Goal: Check status: Check status

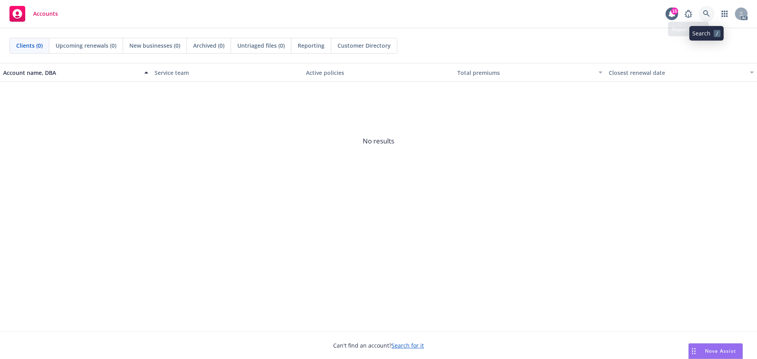
click at [700, 15] on link at bounding box center [707, 14] width 16 height 16
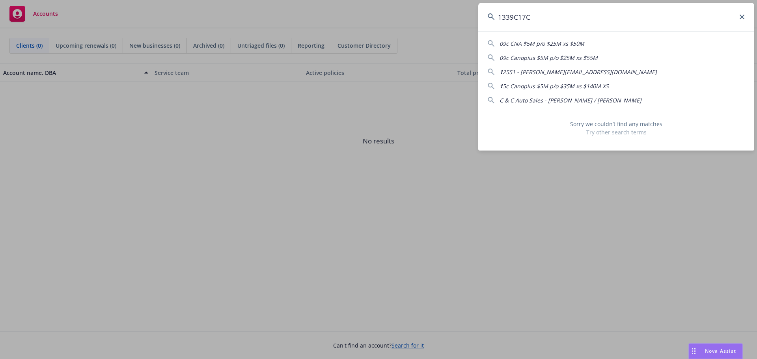
click at [466, 19] on div "1339C17C 09c CNA $5M p/o $25M xs $50M 09c Canopius $5M p/o $25M xs $55M 1 2551 …" at bounding box center [378, 179] width 757 height 359
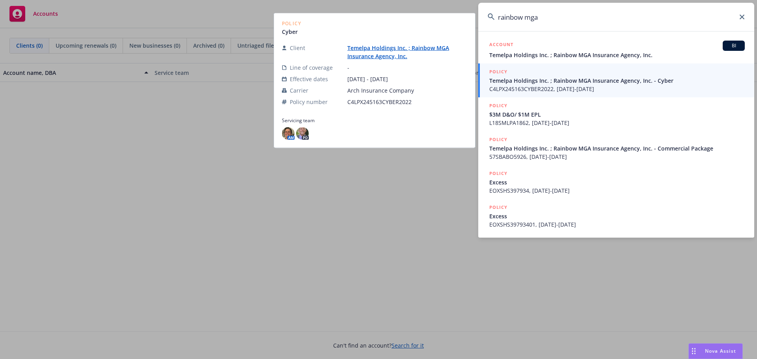
type input "rainbow mga"
click at [580, 88] on span "C4LPX245163CYBER2022, [DATE]-[DATE]" at bounding box center [616, 89] width 255 height 8
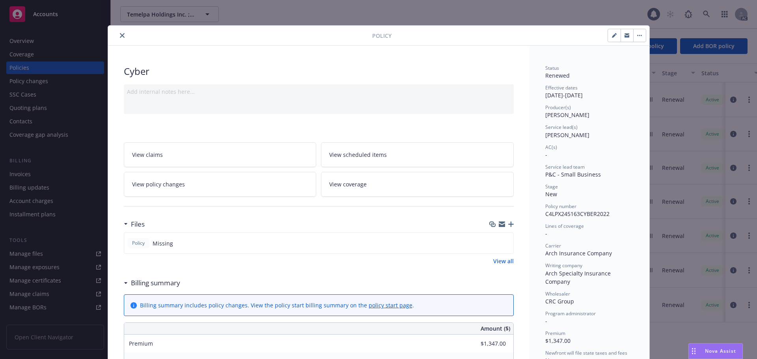
click at [118, 38] on button "close" at bounding box center [121, 35] width 9 height 9
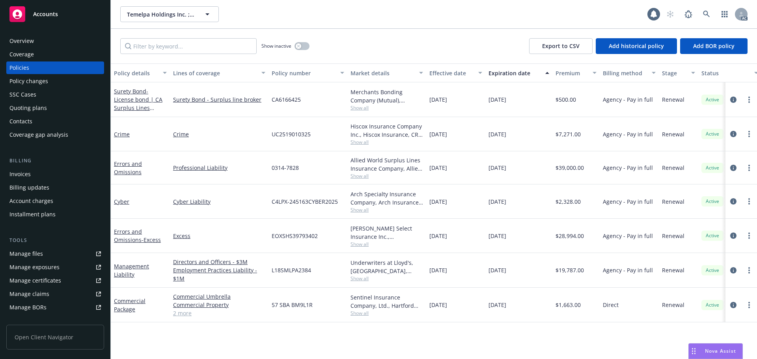
click at [42, 80] on div "Policy changes" at bounding box center [28, 81] width 39 height 13
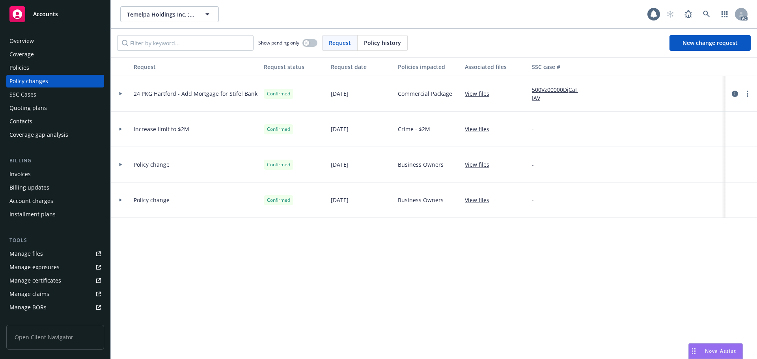
drag, startPoint x: 365, startPoint y: 47, endPoint x: 358, endPoint y: 49, distance: 6.6
click at [361, 49] on div "Policy history" at bounding box center [383, 42] width 50 height 15
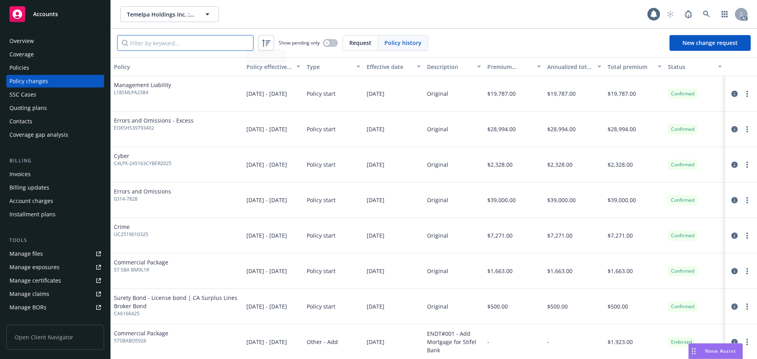
click at [181, 37] on input "Filter by keyword..." at bounding box center [185, 43] width 136 height 16
paste input "C4LPX-245163CYBER2025"
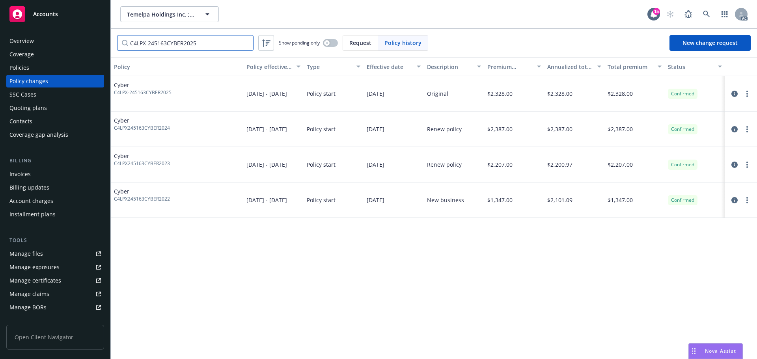
type input "C4LPX-245163CYBER2025"
click at [37, 67] on div "Policies" at bounding box center [54, 68] width 91 height 13
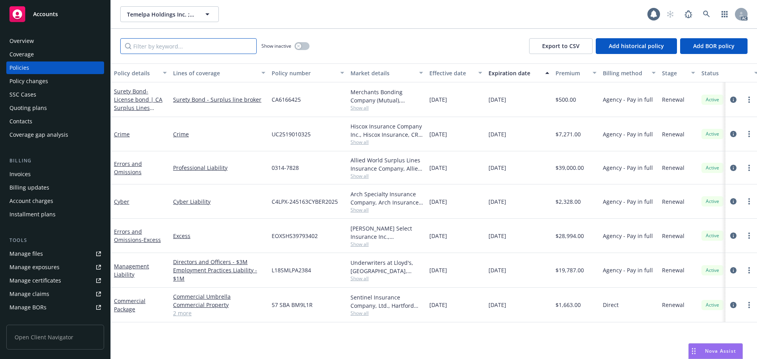
click at [221, 42] on input "Filter by keyword..." at bounding box center [188, 46] width 136 height 16
paste input "C4LPX-245163CYBER2025"
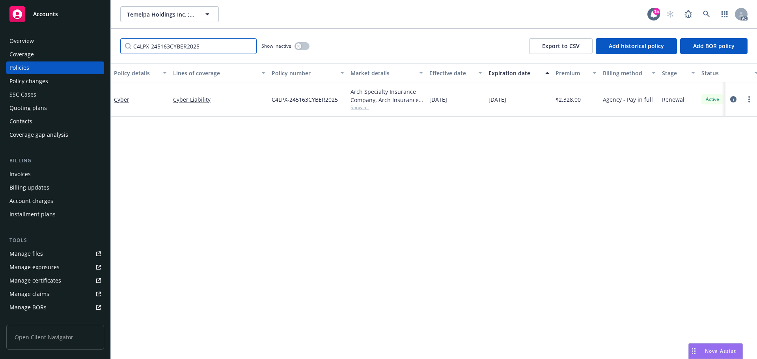
type input "C4LPX-245163CYBER2025"
click at [706, 10] on link at bounding box center [707, 14] width 16 height 16
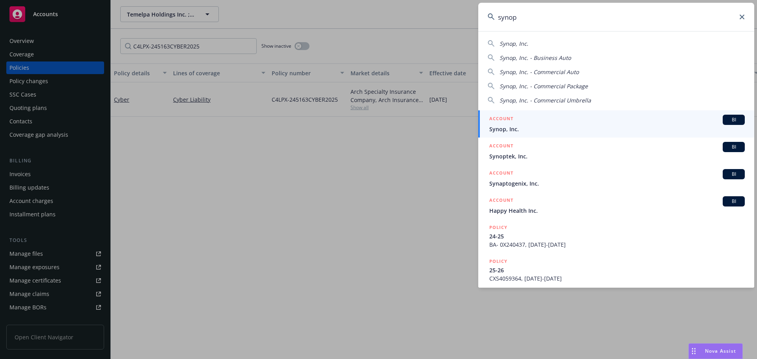
type input "synop"
click at [619, 123] on div "ACCOUNT BI" at bounding box center [616, 120] width 255 height 10
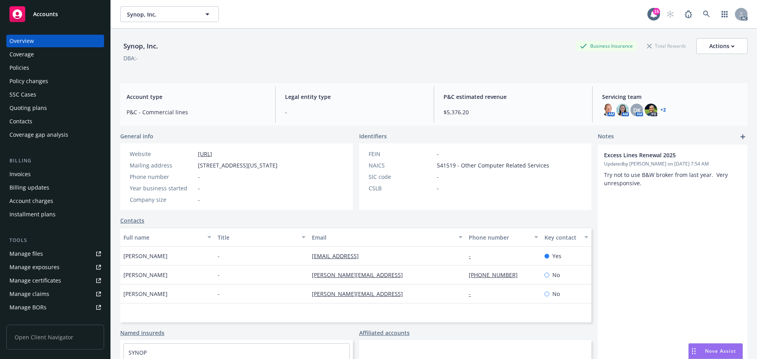
click at [41, 77] on div "Policy changes" at bounding box center [28, 81] width 39 height 13
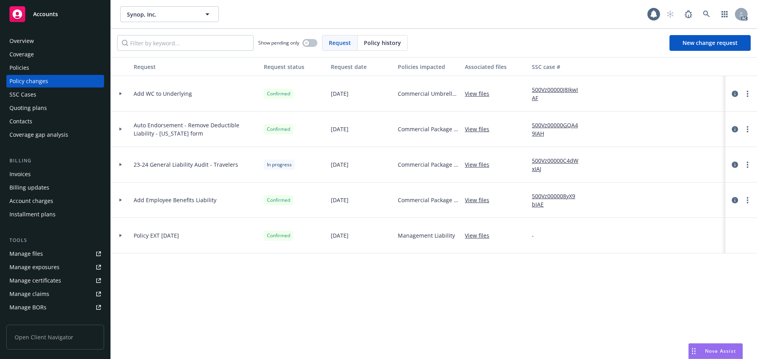
click at [386, 46] on span "Policy history" at bounding box center [382, 43] width 37 height 8
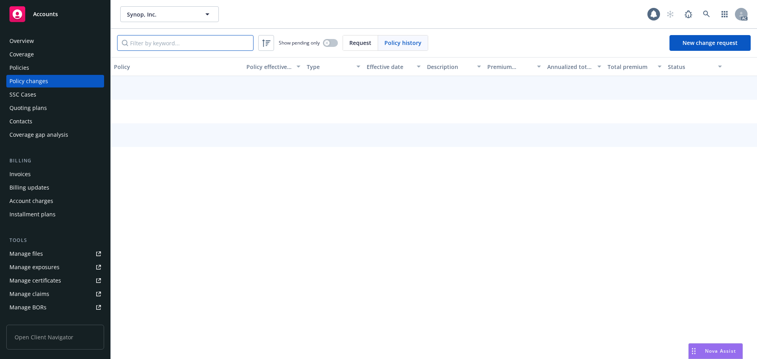
click at [191, 44] on input "Filter by keyword..." at bounding box center [185, 43] width 136 height 16
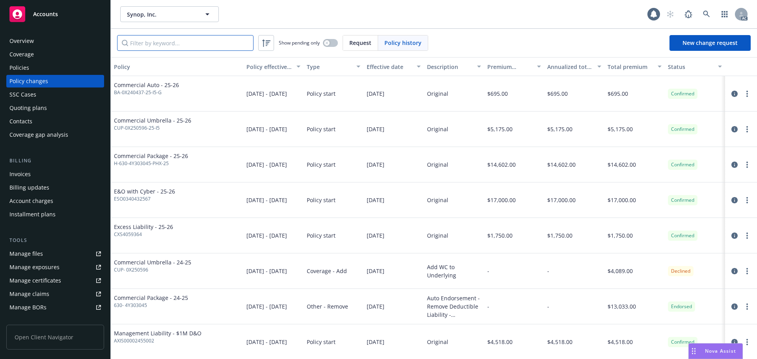
paste input "ESO0340432567"
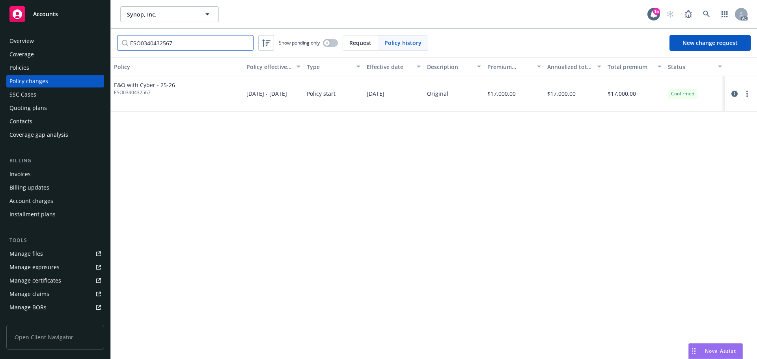
type input "ESO0340432567"
click at [138, 93] on span "ESO0340432567" at bounding box center [144, 92] width 61 height 7
copy span "ESO0340432567"
click at [49, 66] on div "Policies" at bounding box center [54, 68] width 91 height 13
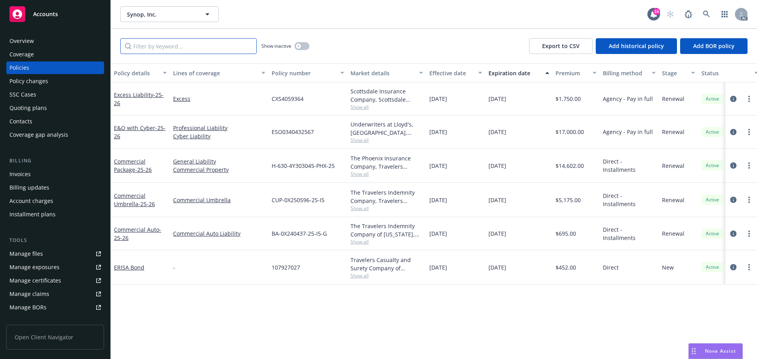
click at [192, 45] on input "Filter by keyword..." at bounding box center [188, 46] width 136 height 16
paste input "ESO0340432567"
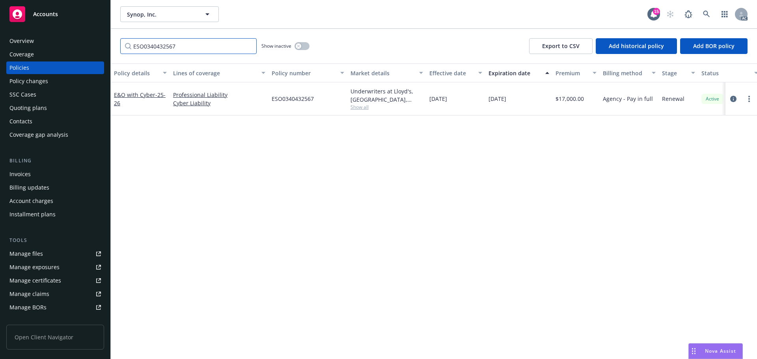
type input "ESO0340432567"
click at [705, 7] on link at bounding box center [707, 14] width 16 height 16
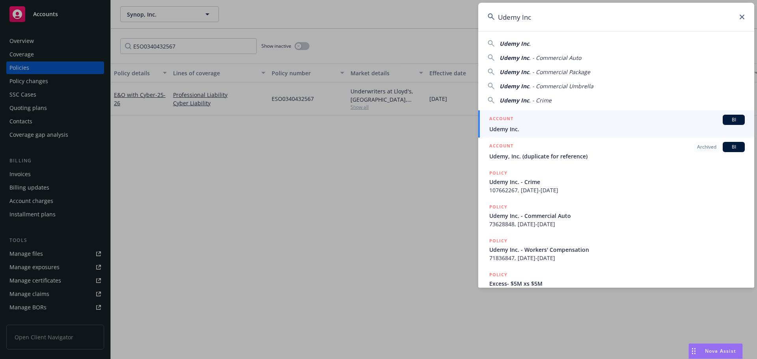
type input "Udemy Inc"
click at [553, 116] on div "ACCOUNT BI" at bounding box center [616, 120] width 255 height 10
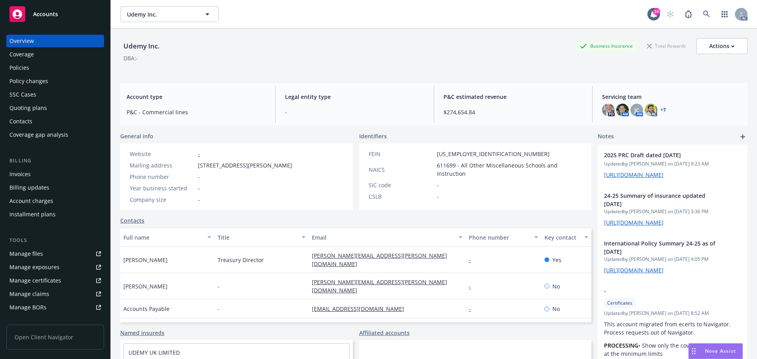
click at [52, 68] on div "Policies" at bounding box center [54, 68] width 91 height 13
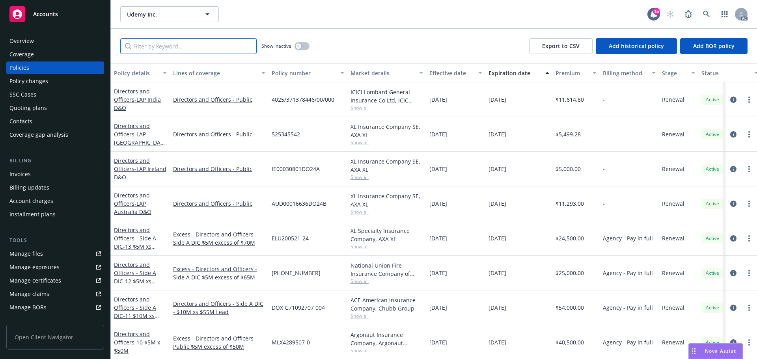
click at [222, 47] on input "Filter by keyword..." at bounding box center [188, 46] width 136 height 16
paste input "0314-7528"
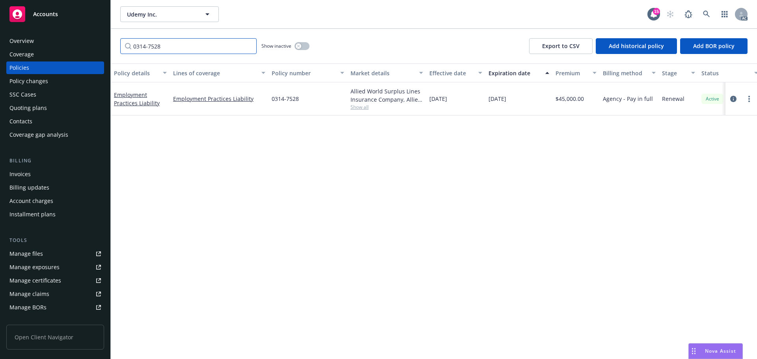
type input "0314-7528"
click at [44, 84] on div "Policy changes" at bounding box center [28, 81] width 39 height 13
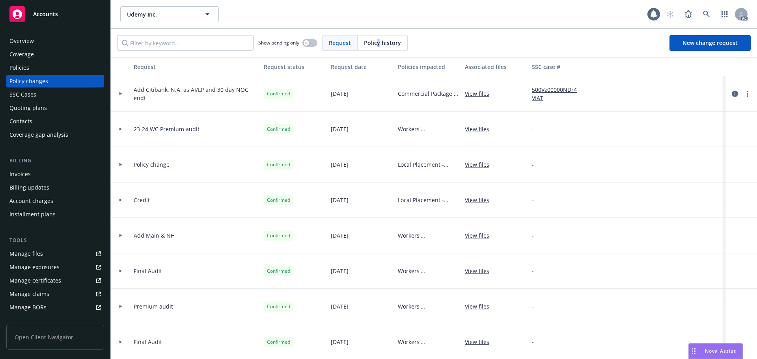
drag, startPoint x: 378, startPoint y: 39, endPoint x: 371, endPoint y: 41, distance: 7.4
click at [371, 41] on span "Policy history" at bounding box center [382, 43] width 37 height 8
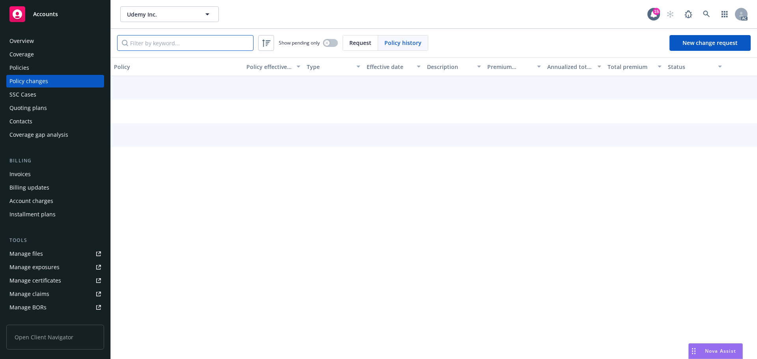
click at [245, 45] on input "Filter by keyword..." at bounding box center [185, 43] width 136 height 16
paste input "0314-7528"
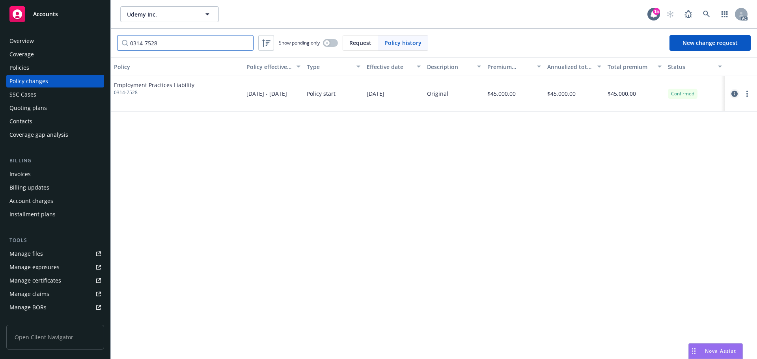
type input "0314-7528"
click at [734, 94] on icon "circleInformation" at bounding box center [734, 94] width 6 height 6
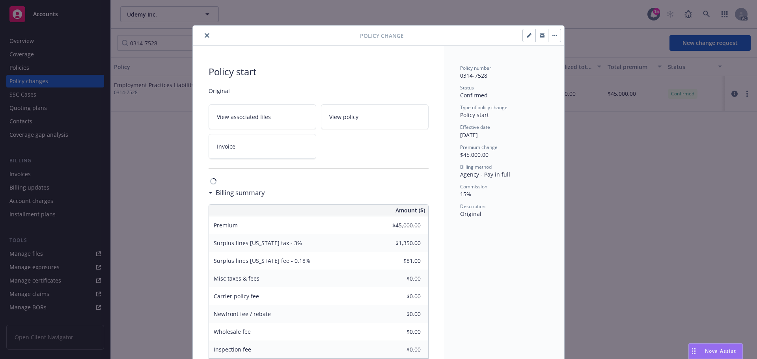
scroll to position [24, 0]
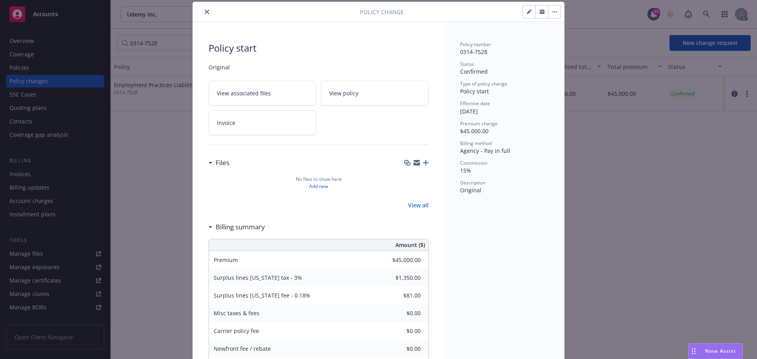
click at [208, 9] on button "close" at bounding box center [206, 11] width 9 height 9
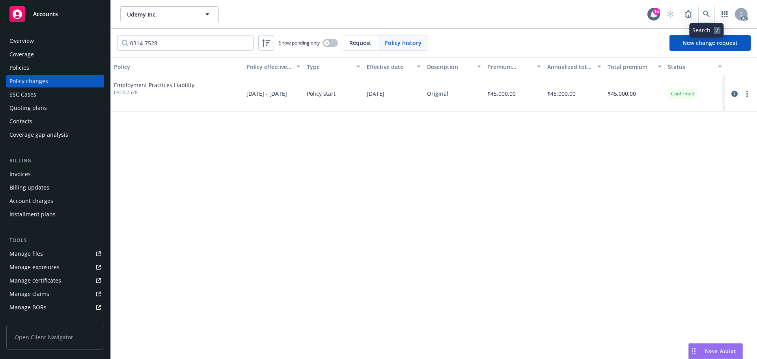
click at [701, 8] on span at bounding box center [707, 14] width 16 height 16
click at [699, 10] on span at bounding box center [707, 14] width 16 height 16
click at [702, 11] on link at bounding box center [707, 14] width 16 height 16
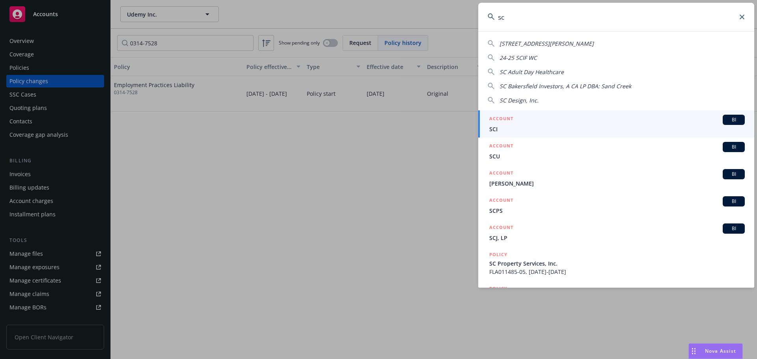
type input "s"
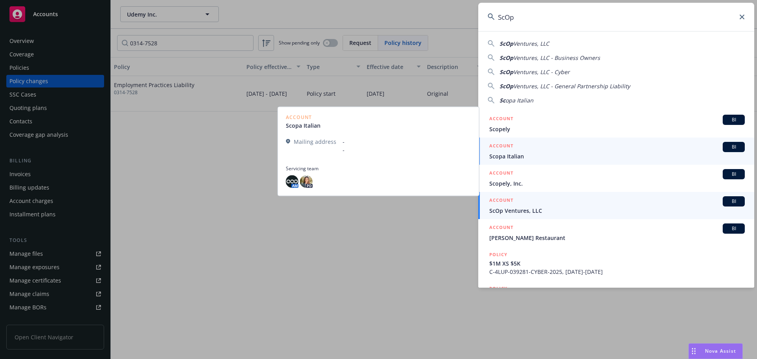
type input "ScOp"
click at [574, 206] on div "ACCOUNT BI" at bounding box center [616, 201] width 255 height 10
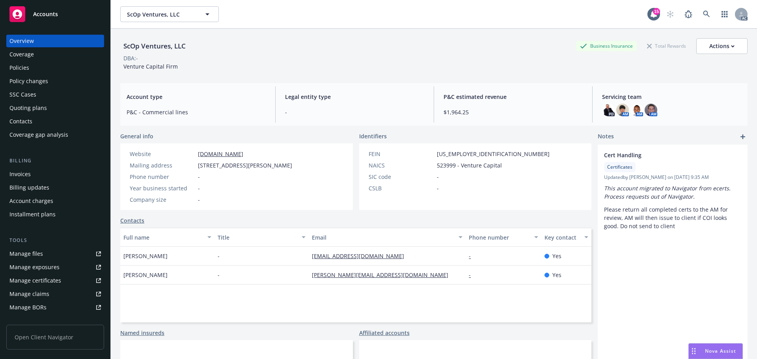
click at [46, 79] on div "Policy changes" at bounding box center [28, 81] width 39 height 13
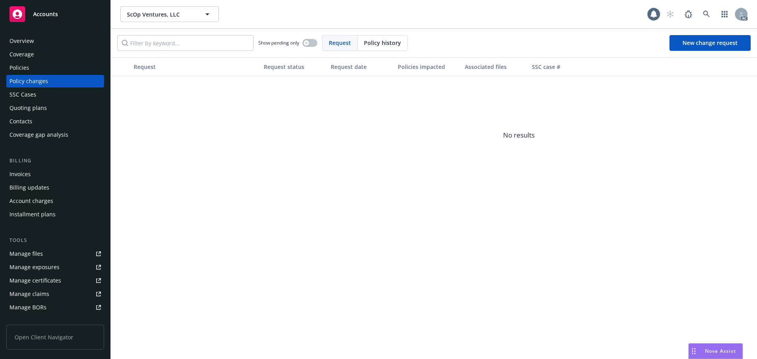
drag, startPoint x: 376, startPoint y: 41, endPoint x: 370, endPoint y: 42, distance: 6.3
click at [370, 42] on span "Policy history" at bounding box center [382, 43] width 37 height 8
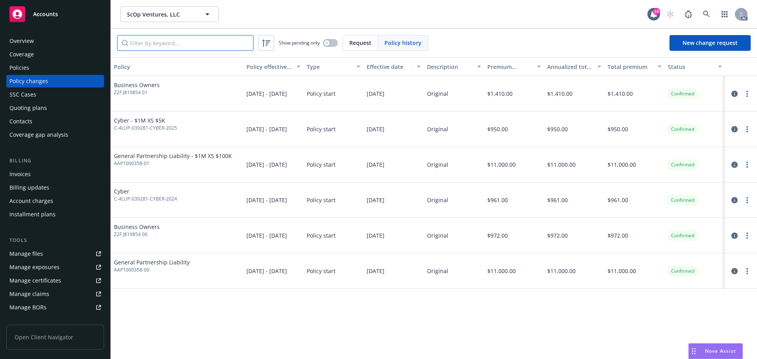
click at [211, 43] on input "Filter by keyword..." at bounding box center [185, 43] width 136 height 16
paste input "AAP100035801"
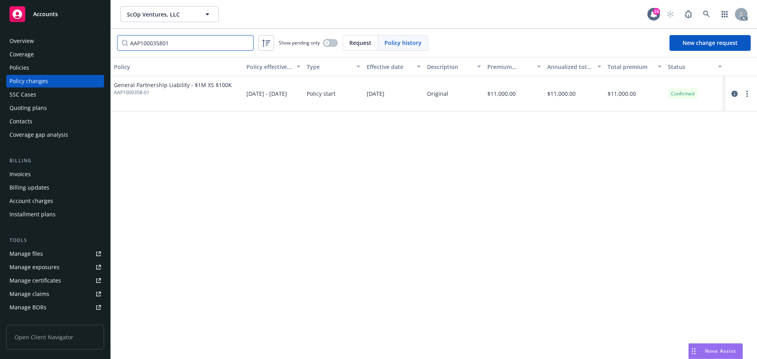
type input "AAP100035801"
click at [25, 69] on div "Policies" at bounding box center [19, 68] width 20 height 13
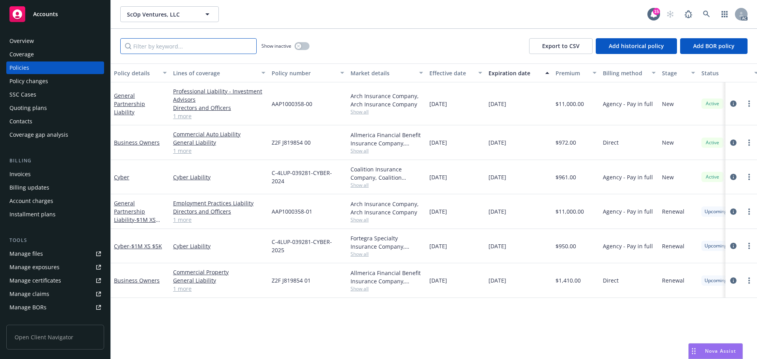
click at [218, 46] on input "Filter by keyword..." at bounding box center [188, 46] width 136 height 16
paste input "AAP100035801"
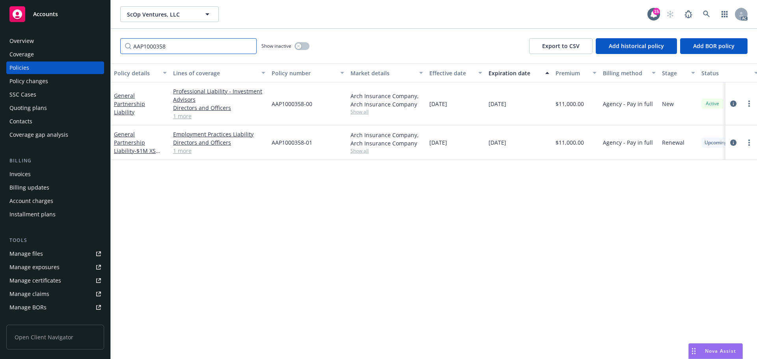
type input "AAP1000358"
click at [705, 10] on link at bounding box center [707, 14] width 16 height 16
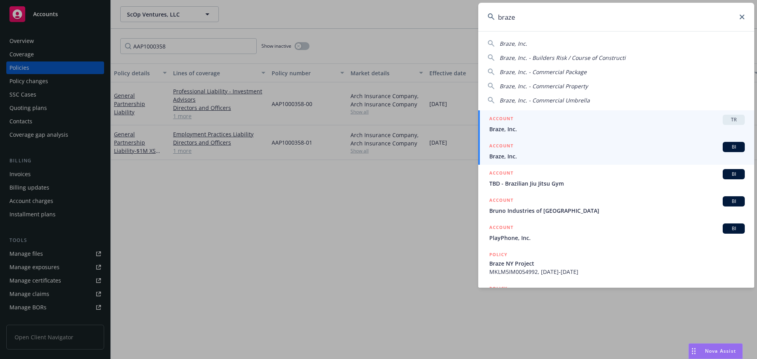
type input "braze"
click at [565, 147] on div "ACCOUNT BI" at bounding box center [616, 147] width 255 height 10
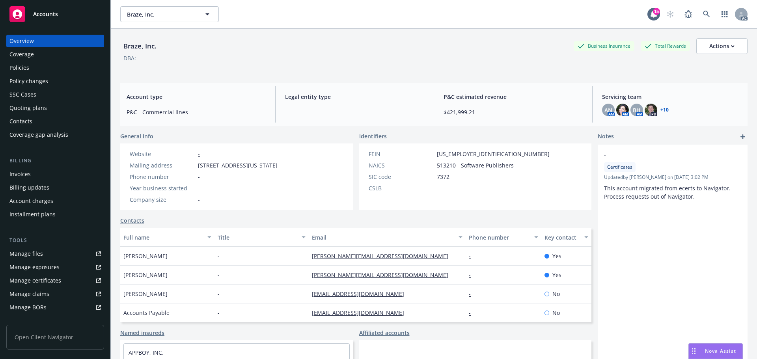
click at [28, 67] on div "Policies" at bounding box center [19, 68] width 20 height 13
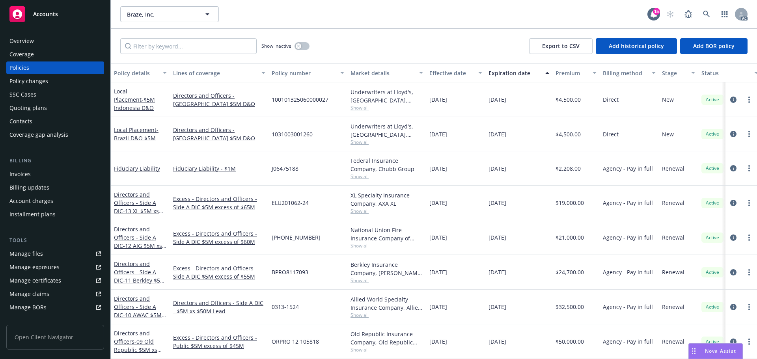
click at [46, 174] on div "Invoices" at bounding box center [54, 174] width 91 height 13
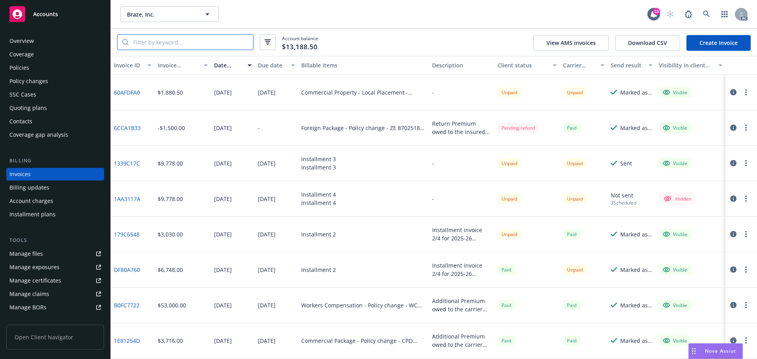
click at [236, 44] on input "search" at bounding box center [191, 42] width 125 height 15
paste input "1339C17C"
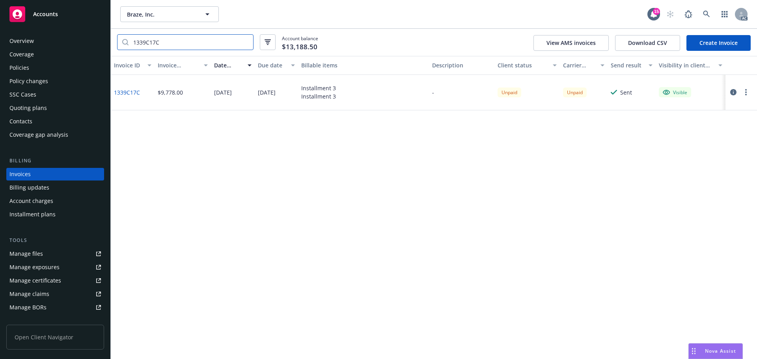
type input "1339C17C"
click at [706, 13] on icon at bounding box center [706, 14] width 7 height 7
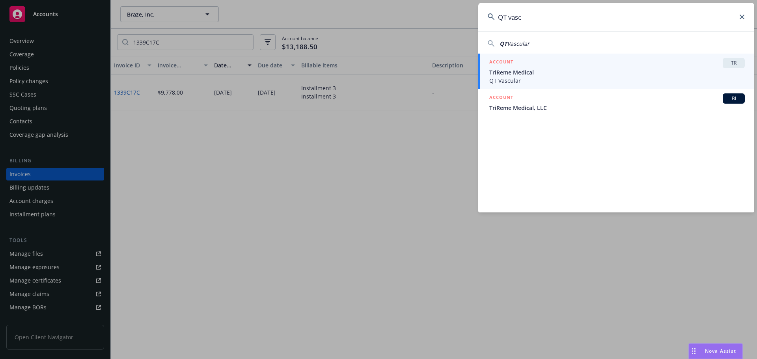
type input "QT vasc"
click at [546, 67] on div "ACCOUNT TR" at bounding box center [616, 63] width 255 height 10
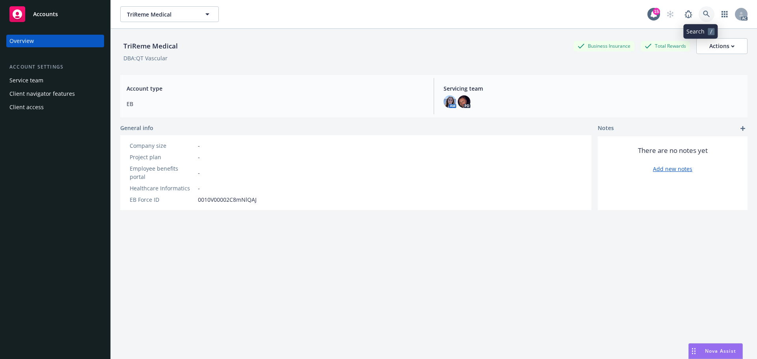
click at [703, 15] on icon at bounding box center [706, 14] width 7 height 7
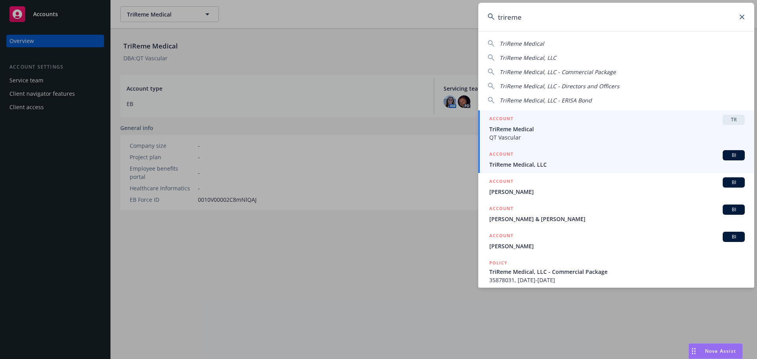
type input "trireme"
click at [598, 165] on span "TriReme Medical, LLC" at bounding box center [616, 164] width 255 height 8
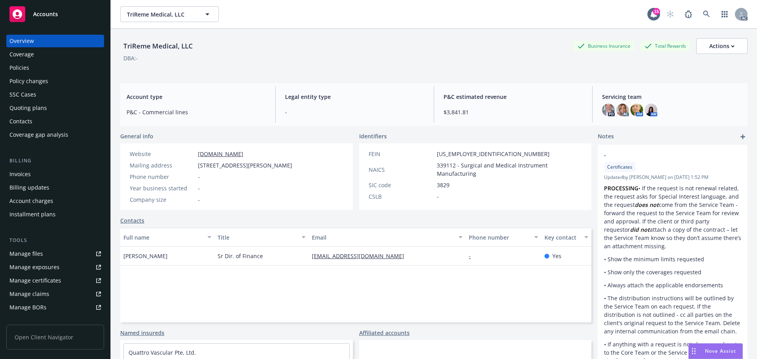
click at [34, 172] on div "Invoices" at bounding box center [54, 174] width 91 height 13
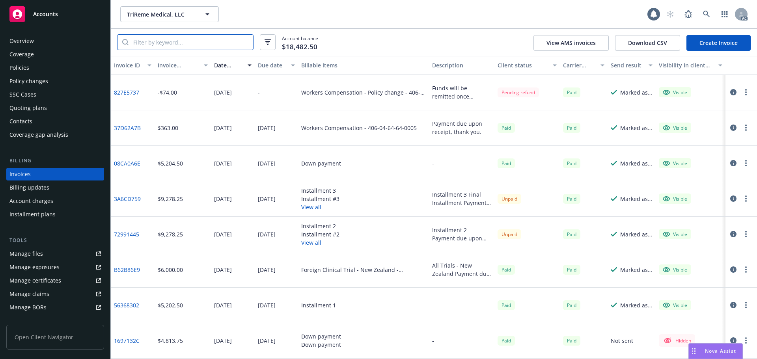
click at [222, 47] on input "search" at bounding box center [191, 42] width 125 height 15
paste input "[US_VEHICLE_IDENTIFICATION_NUMBER]"
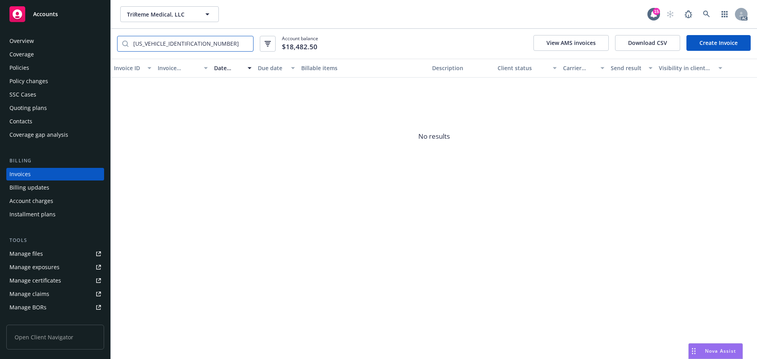
drag, startPoint x: 140, startPoint y: 41, endPoint x: 148, endPoint y: 47, distance: 10.5
click at [140, 41] on input "[US_VEHICLE_IDENTIFICATION_NUMBER]" at bounding box center [191, 43] width 125 height 15
type input "[US_VEHICLE_IDENTIFICATION_NUMBER]"
click at [167, 41] on input "[US_VEHICLE_IDENTIFICATION_NUMBER]" at bounding box center [191, 43] width 125 height 15
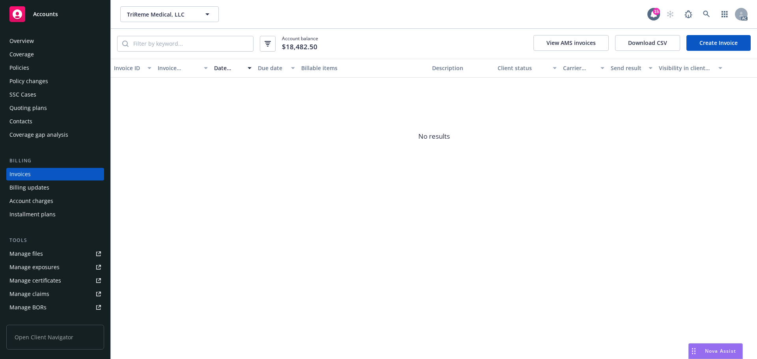
click at [58, 70] on div "Policies" at bounding box center [54, 68] width 91 height 13
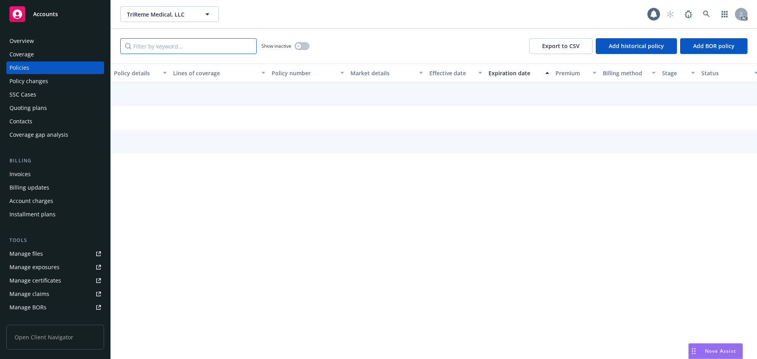
click at [187, 48] on input "Filter by keyword..." at bounding box center [188, 46] width 136 height 16
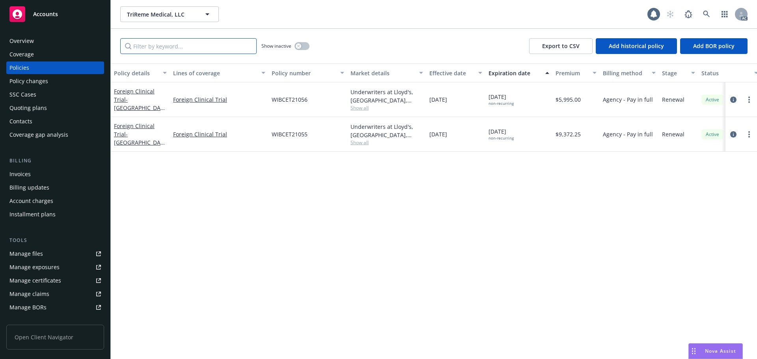
paste input "[US_VEHICLE_IDENTIFICATION_NUMBER]"
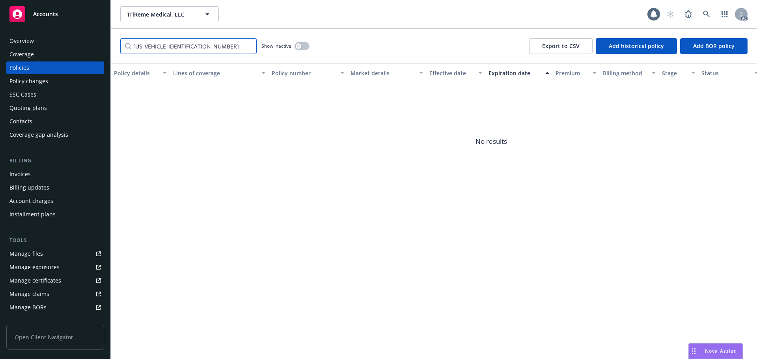
type input "[US_VEHICLE_IDENTIFICATION_NUMBER]"
click at [298, 47] on icon "button" at bounding box center [298, 46] width 3 height 3
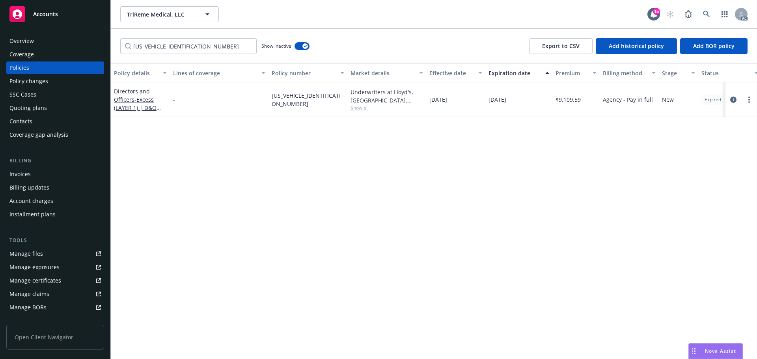
click at [42, 84] on div "Policy changes" at bounding box center [28, 81] width 39 height 13
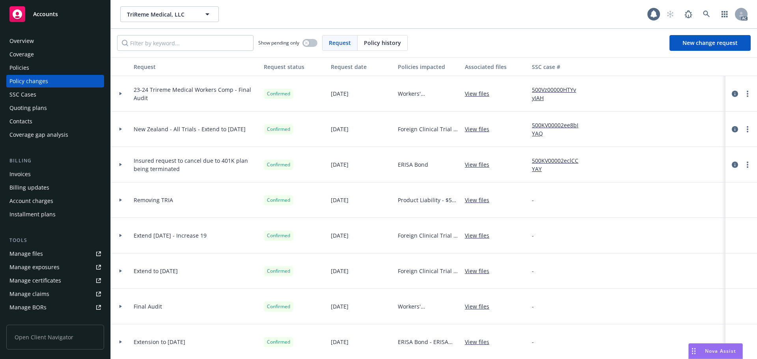
click at [383, 47] on div "Policy history" at bounding box center [383, 42] width 50 height 15
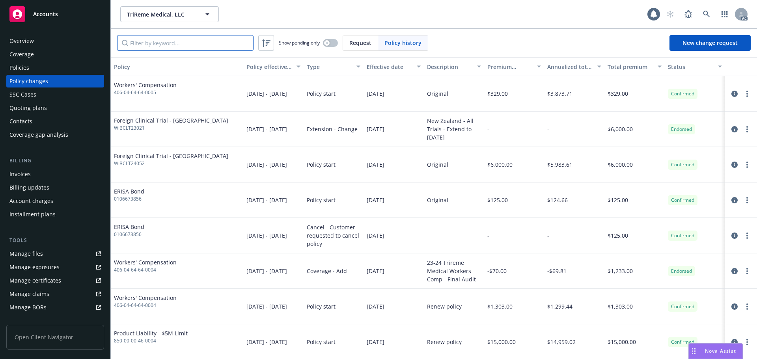
click at [219, 49] on input "Filter by keyword..." at bounding box center [185, 43] width 136 height 16
paste input "[US_VEHICLE_IDENTIFICATION_NUMBER]"
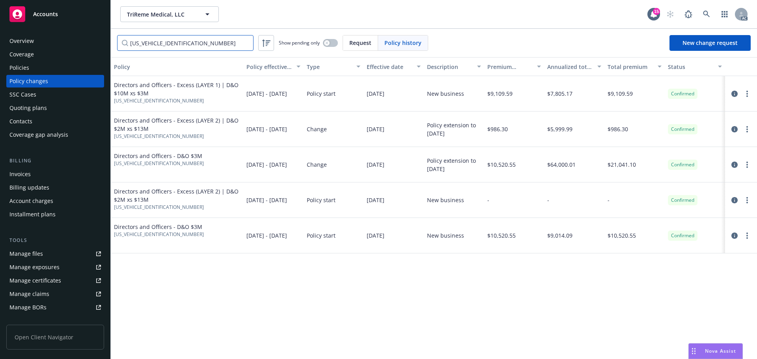
type input "[US_VEHICLE_IDENTIFICATION_NUMBER]"
click at [706, 11] on icon at bounding box center [706, 14] width 7 height 7
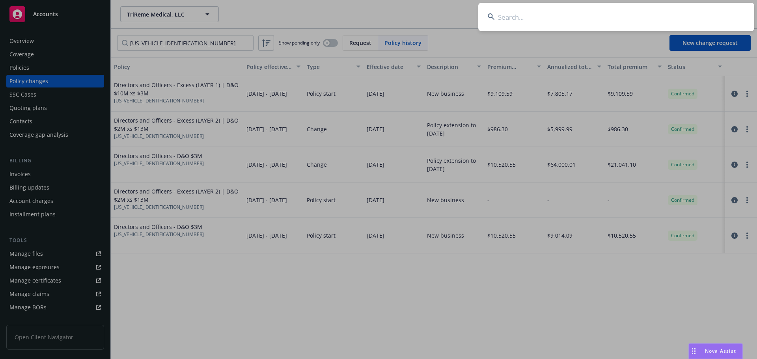
click at [548, 16] on input at bounding box center [616, 17] width 276 height 28
paste input "PXXS001060100"
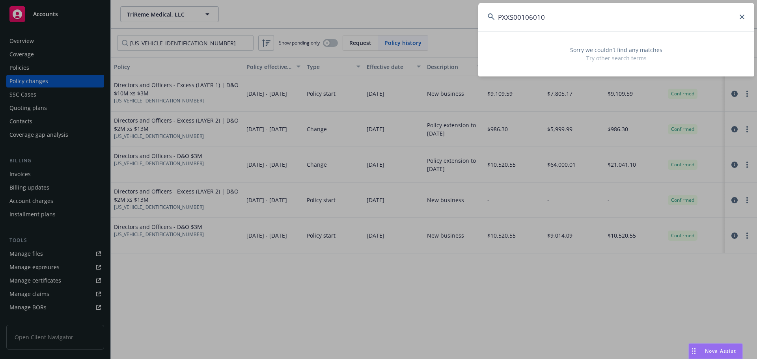
type input "PXXS0010601"
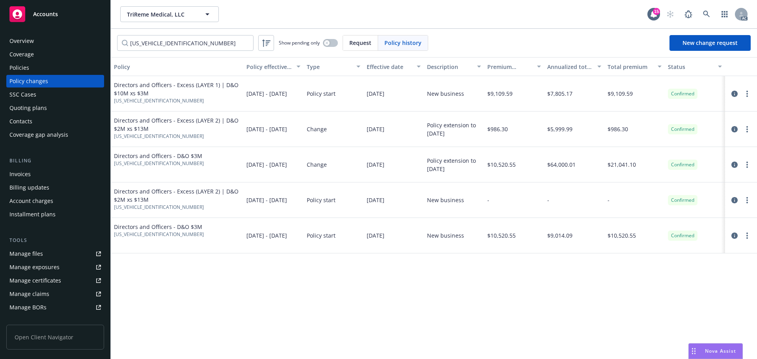
click at [39, 69] on div "Policies" at bounding box center [54, 68] width 91 height 13
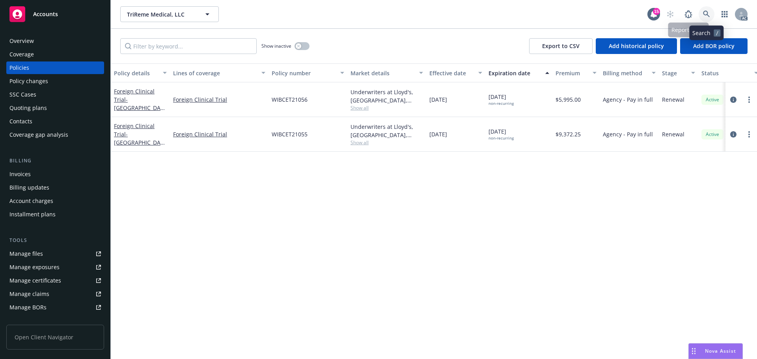
click at [709, 12] on icon at bounding box center [706, 14] width 7 height 7
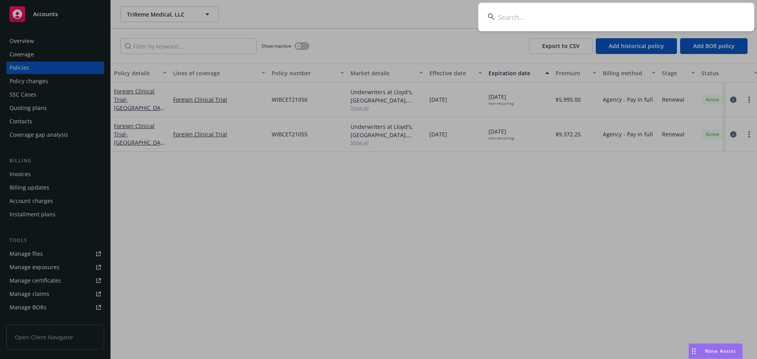
click at [607, 19] on input at bounding box center [616, 17] width 276 height 28
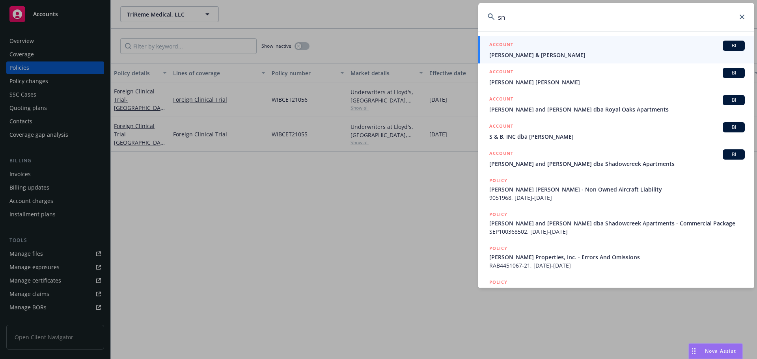
type input "s"
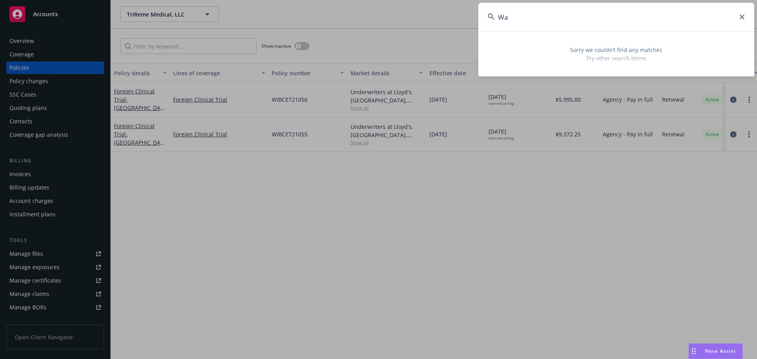
type input "W"
